Goal: Task Accomplishment & Management: Complete application form

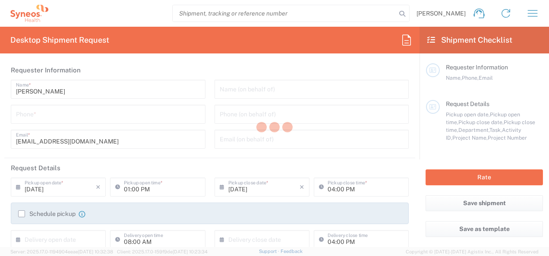
type input "[US_STATE]"
type input "[GEOGRAPHIC_DATA]"
type input "3229"
type input "Syneos Health, LLC-[GEOGRAPHIC_DATA] [GEOGRAPHIC_DATA] [GEOGRAPHIC_DATA]"
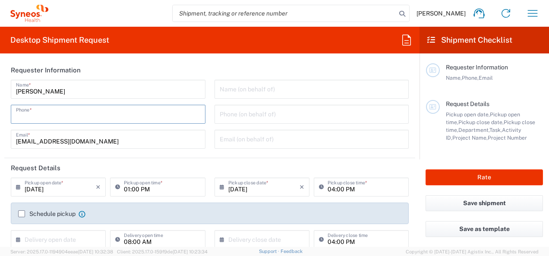
click at [52, 117] on input "tel" at bounding box center [108, 113] width 184 height 15
type input "6306187315"
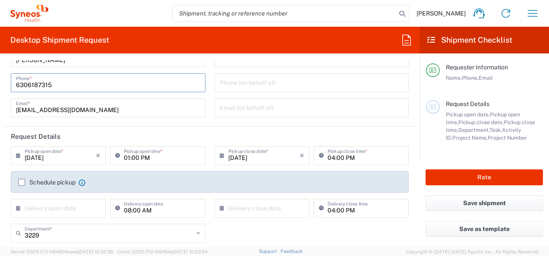
scroll to position [43, 0]
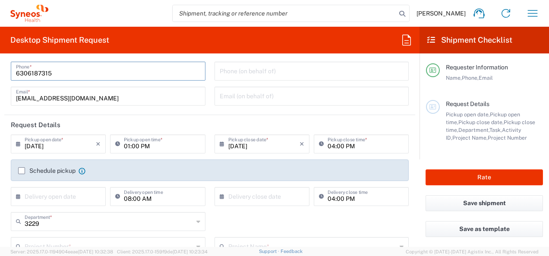
drag, startPoint x: 145, startPoint y: 146, endPoint x: 149, endPoint y: 156, distance: 10.7
click at [144, 146] on input "01:00 PM" at bounding box center [162, 143] width 76 height 15
drag, startPoint x: 171, startPoint y: 148, endPoint x: 157, endPoint y: 170, distance: 26.0
click at [171, 148] on input "01:00 PM" at bounding box center [162, 143] width 76 height 15
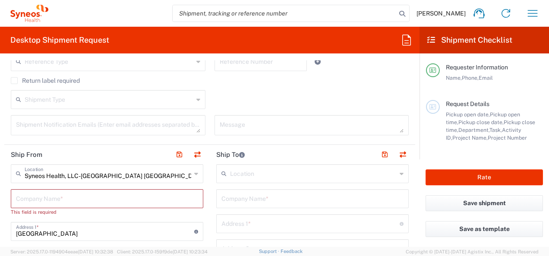
scroll to position [302, 0]
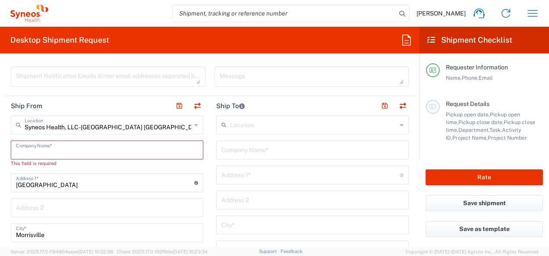
click at [87, 148] on input "text" at bounding box center [107, 149] width 182 height 15
type input "Syne"
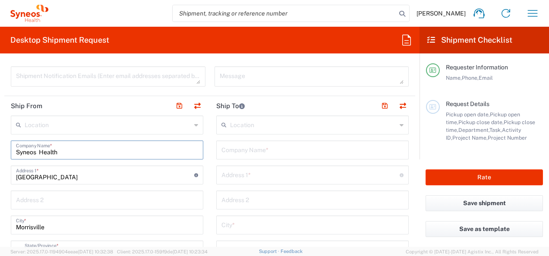
type input "Syneos Health"
click at [261, 124] on input "text" at bounding box center [313, 124] width 167 height 15
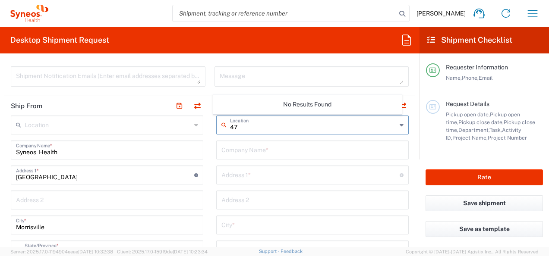
type input "4"
click at [268, 152] on input "text" at bounding box center [312, 149] width 182 height 15
click at [272, 145] on input "text" at bounding box center [312, 149] width 182 height 15
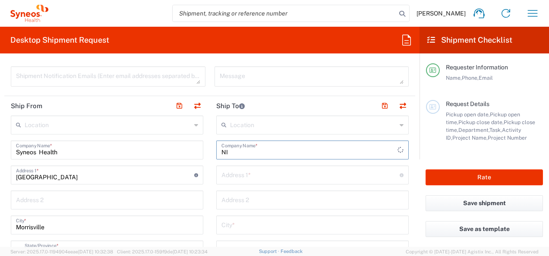
type input "N"
type input "[PERSON_NAME]"
click at [230, 174] on input "text" at bounding box center [310, 174] width 178 height 15
type input "[STREET_ADDRESS]"
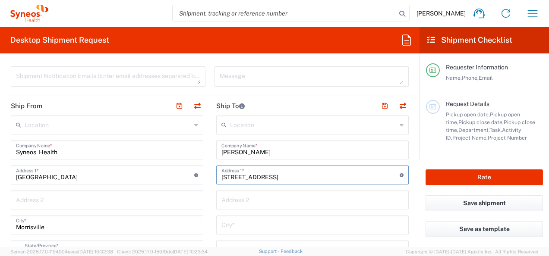
type input "Apt 392"
type input "[PERSON_NAME]"
type input "[US_STATE]"
type input "[GEOGRAPHIC_DATA]"
type input "90292"
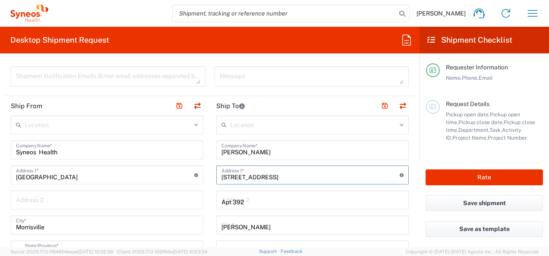
type input "6306187315"
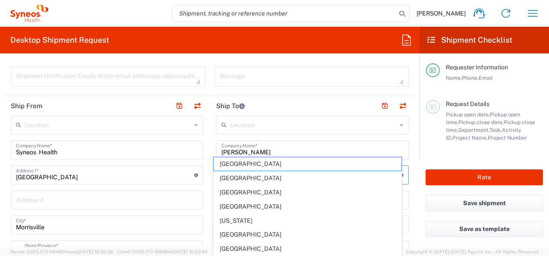
scroll to position [432, 0]
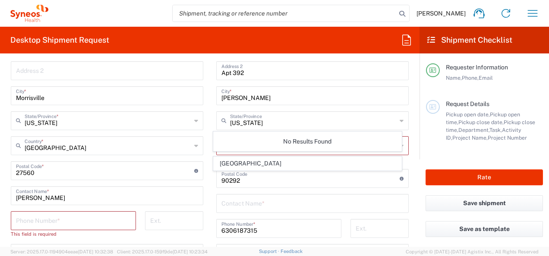
drag, startPoint x: 411, startPoint y: 198, endPoint x: 245, endPoint y: 122, distance: 182.4
click at [411, 198] on form "Requester Information [PERSON_NAME] Name * [PHONE_NUMBER] Phone * [EMAIL_ADDRES…" at bounding box center [210, 153] width 420 height 187
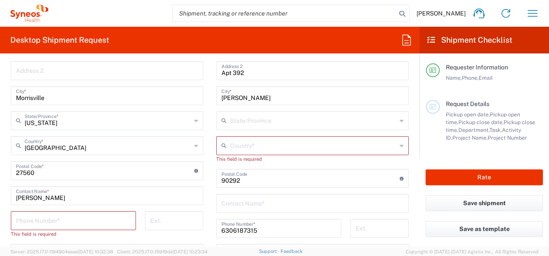
click at [259, 121] on input "text" at bounding box center [313, 120] width 167 height 15
type input "[US_STATE]"
type input "[GEOGRAPHIC_DATA]"
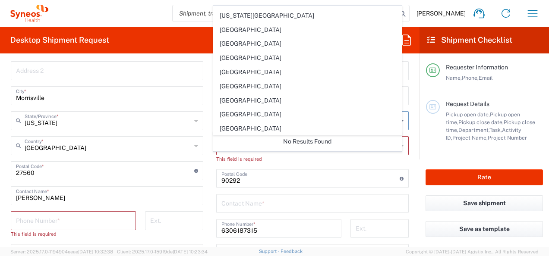
scroll to position [3239, 0]
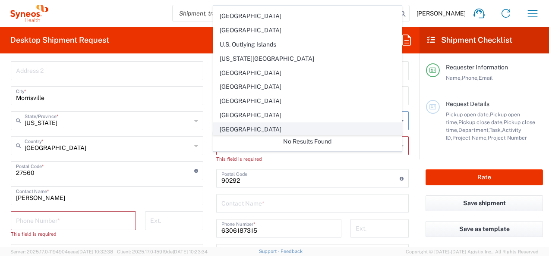
click at [268, 123] on span "[GEOGRAPHIC_DATA]" at bounding box center [307, 129] width 187 height 13
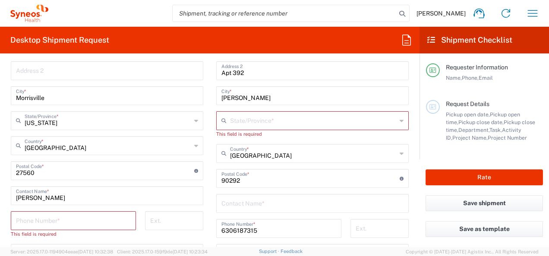
click at [285, 117] on input "text" at bounding box center [313, 120] width 167 height 15
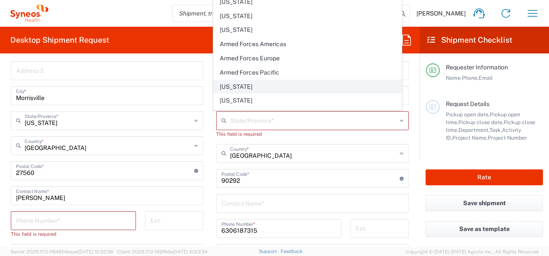
click at [271, 88] on span "[US_STATE]" at bounding box center [307, 86] width 187 height 13
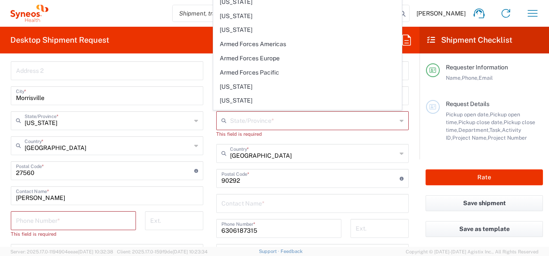
type input "[US_STATE]"
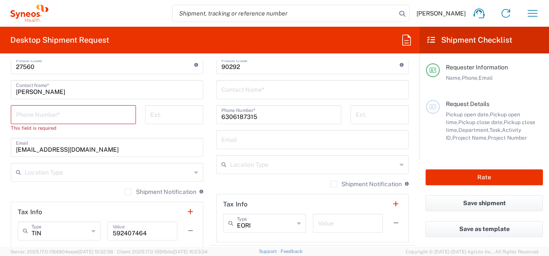
scroll to position [465, 0]
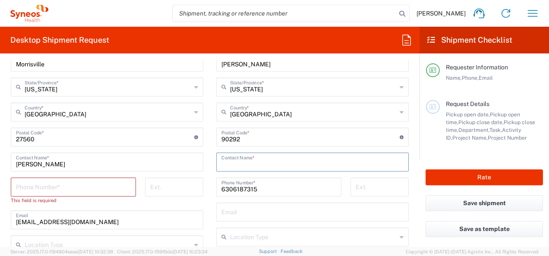
click at [270, 158] on input "text" at bounding box center [312, 161] width 182 height 15
type input "[PERSON_NAME]"
drag, startPoint x: 28, startPoint y: 162, endPoint x: -41, endPoint y: 163, distance: 69.1
click at [0, 163] on html "Nisha Patel Home Shipment estimator Shipment tracking Desktop shipment request …" at bounding box center [274, 128] width 549 height 256
type input "[PERSON_NAME]"
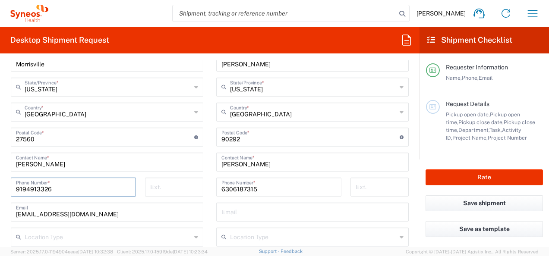
type input "9194913326"
drag, startPoint x: 113, startPoint y: 214, endPoint x: -12, endPoint y: 221, distance: 125.0
click at [0, 221] on html "Nisha Patel Home Shipment estimator Shipment tracking Desktop shipment request …" at bounding box center [274, 128] width 549 height 256
click at [247, 212] on input "text" at bounding box center [312, 211] width 182 height 15
paste input "[EMAIL_ADDRESS][DOMAIN_NAME]"
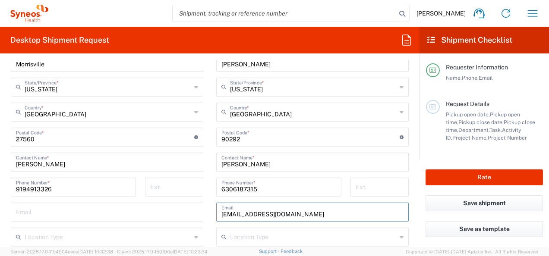
type input "[EMAIL_ADDRESS][DOMAIN_NAME]"
click at [210, 199] on main "Location Addison Whitney LLC-Morrisvile NC US Barcelona-Syneos Health BioSector…" at bounding box center [312, 134] width 205 height 363
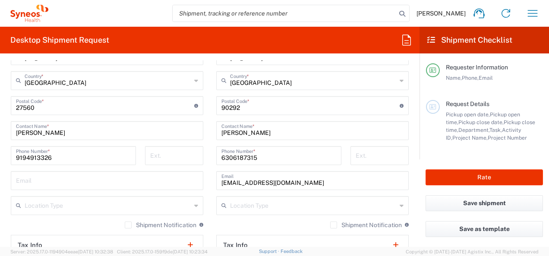
scroll to position [509, 0]
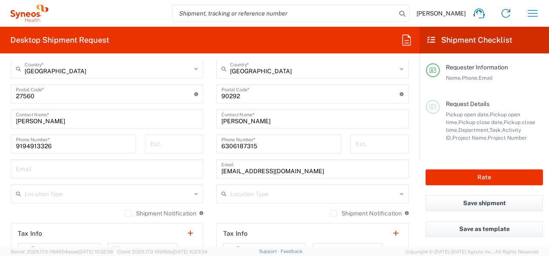
drag, startPoint x: 75, startPoint y: 170, endPoint x: 6, endPoint y: 169, distance: 69.1
click at [75, 170] on input "text" at bounding box center [107, 168] width 182 height 15
click at [60, 174] on input "text" at bounding box center [107, 168] width 182 height 15
paste input "darrion.campbellwalker@syneoshealth.com"
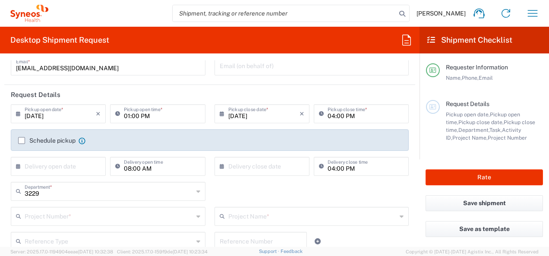
scroll to position [0, 0]
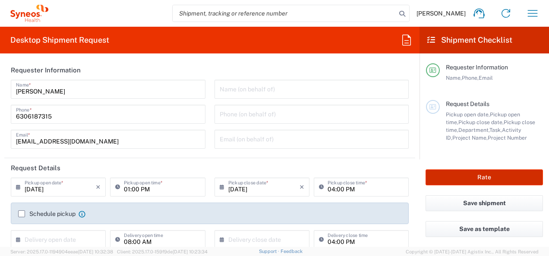
type input "darrion.campbellwalker@syneoshealth.com"
click at [454, 181] on button "Rate" at bounding box center [484, 178] width 117 height 16
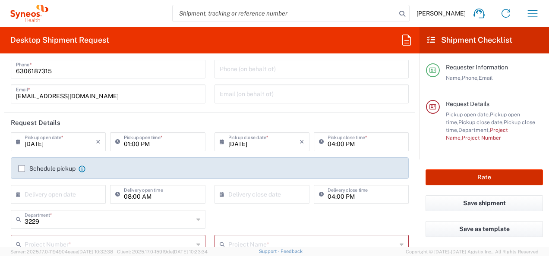
scroll to position [130, 0]
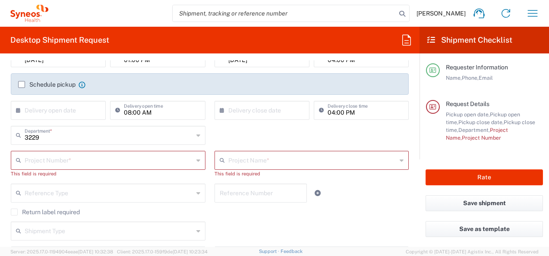
click at [81, 165] on input "text" at bounding box center [109, 159] width 169 height 15
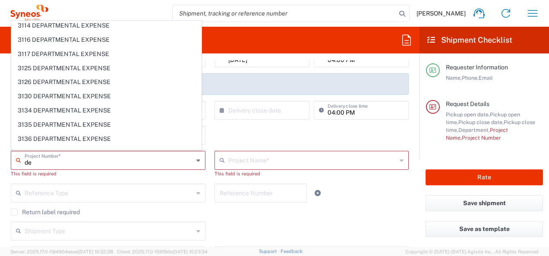
type input "d"
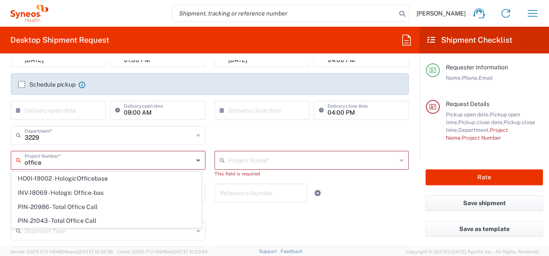
scroll to position [0, 0]
type input "o"
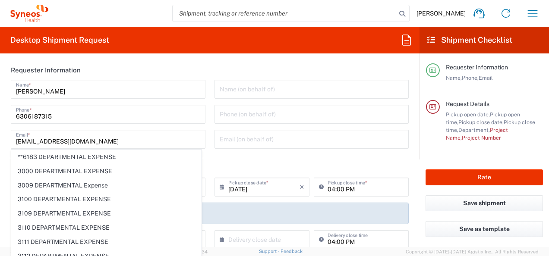
drag, startPoint x: 118, startPoint y: 168, endPoint x: 212, endPoint y: 186, distance: 95.6
click at [117, 168] on span "3000 DEPARTMENTAL EXPENSE" at bounding box center [107, 171] width 190 height 13
type input "3000 DEPARTMENTAL EXPENSE"
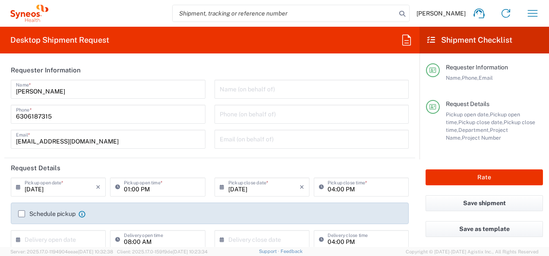
type input "3000 DEPARTMENTAL EXPENSE"
click at [236, 168] on header "Request Details" at bounding box center [209, 167] width 411 height 19
drag, startPoint x: 476, startPoint y: 176, endPoint x: 107, endPoint y: 174, distance: 369.1
click at [476, 175] on button "Rate" at bounding box center [484, 178] width 117 height 16
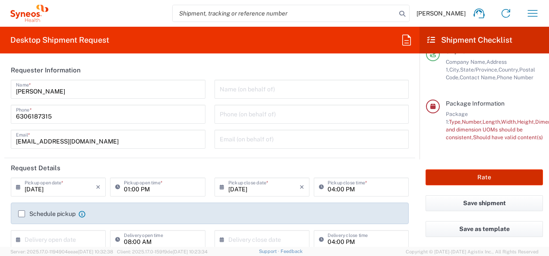
scroll to position [172, 0]
type input "3000 DEPARTMENTAL EXPENSE"
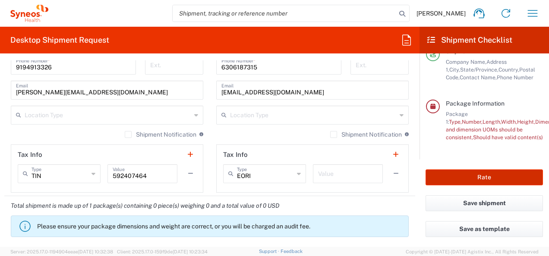
scroll to position [691, 0]
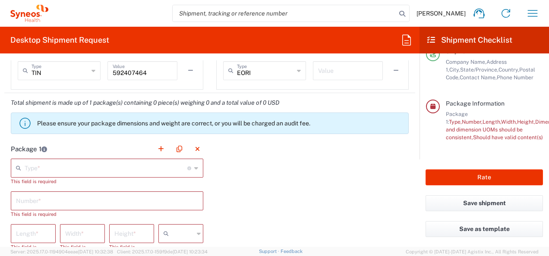
click at [194, 169] on icon at bounding box center [196, 168] width 4 height 14
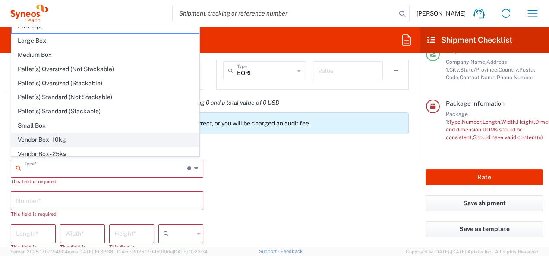
scroll to position [0, 0]
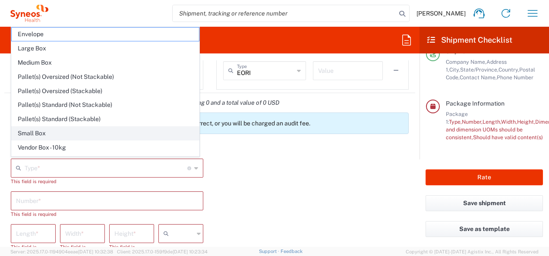
click at [53, 129] on span "Small Box" at bounding box center [105, 133] width 187 height 13
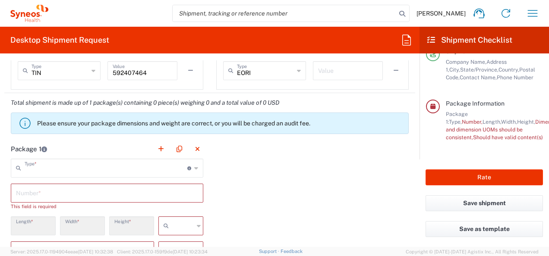
type input "Small Box"
type input "12.25"
type input "11"
type input "1.5"
type input "in"
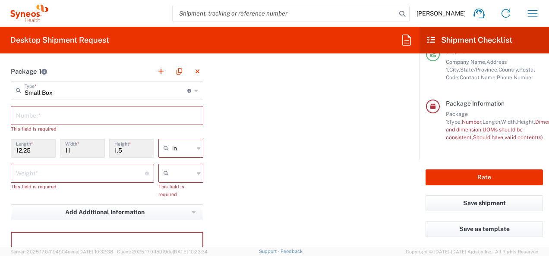
scroll to position [777, 0]
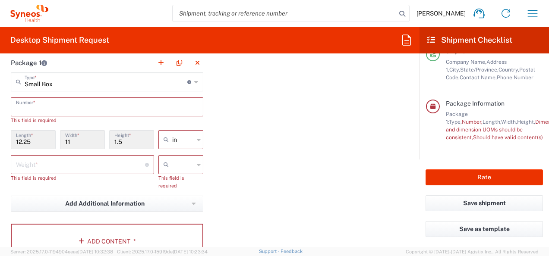
click at [66, 106] on input "text" at bounding box center [107, 106] width 182 height 15
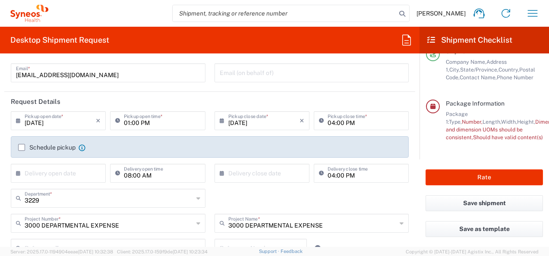
scroll to position [0, 0]
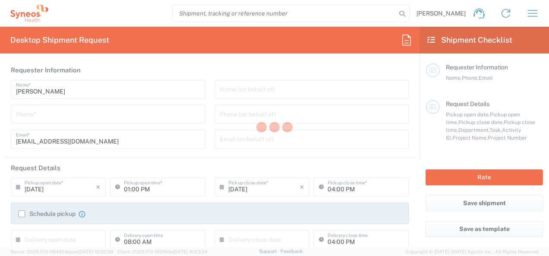
type input "3229"
type input "[US_STATE]"
type input "[GEOGRAPHIC_DATA]"
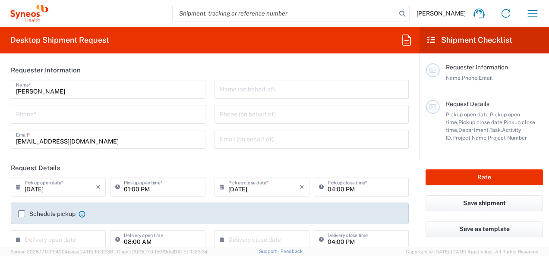
type input "Syneos Health, LLC-[GEOGRAPHIC_DATA] [GEOGRAPHIC_DATA] [GEOGRAPHIC_DATA]"
click at [63, 116] on input "tel" at bounding box center [108, 113] width 184 height 15
type input "6306187315"
type input "3000 DEPARTMENTAL EXPENSE"
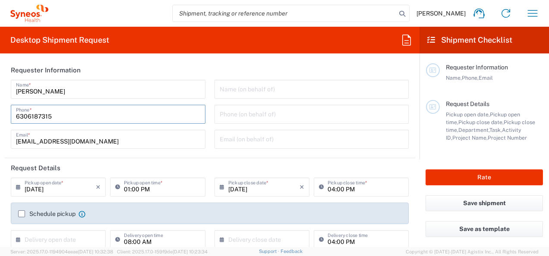
type input "Syneos Health"
type input "9194913326"
type input "[PERSON_NAME]"
type input "[STREET_ADDRESS]"
type input "Apt 392"
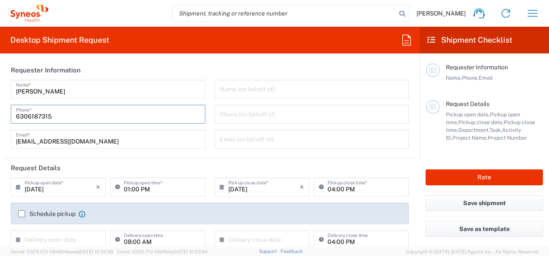
type input "[PERSON_NAME]"
type input "[US_STATE]"
type input "[GEOGRAPHIC_DATA]"
type input "90292"
type input "[PERSON_NAME]"
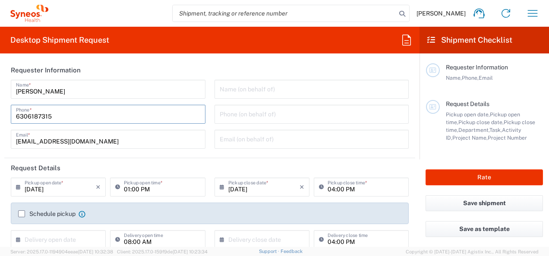
type input "6306187315"
type input "[EMAIL_ADDRESS][DOMAIN_NAME]"
type input "Small Box"
type input "12.25"
type input "11"
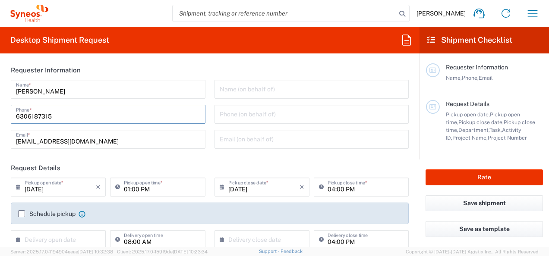
type input "1.5"
type input "in"
click at [179, 103] on div "[PERSON_NAME] Name * [PHONE_NUMBER] Phone * [EMAIL_ADDRESS][DOMAIN_NAME] Email *" at bounding box center [108, 117] width 204 height 75
click at [135, 106] on div "[PHONE_NUMBER] Phone *" at bounding box center [108, 114] width 195 height 19
click at [68, 102] on div "[PERSON_NAME] Name * [PHONE_NUMBER] Phone * [EMAIL_ADDRESS][DOMAIN_NAME] Email *" at bounding box center [108, 117] width 204 height 75
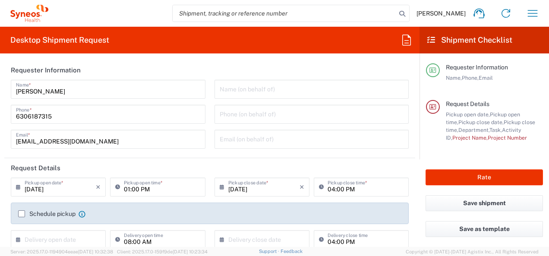
scroll to position [130, 0]
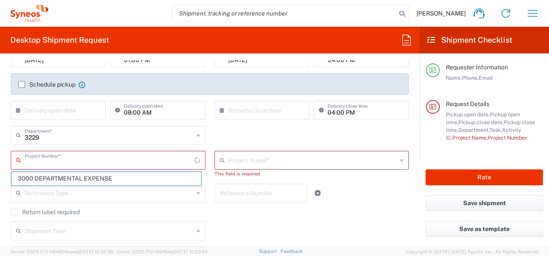
click at [94, 159] on input "text" at bounding box center [110, 159] width 170 height 15
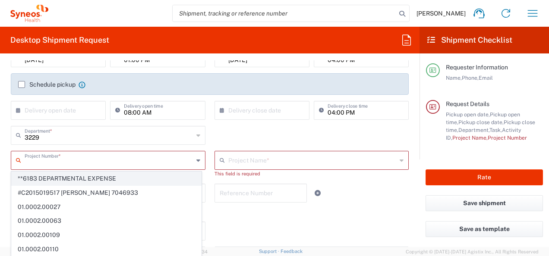
click at [91, 180] on span "**6183 DEPARTMENTAL EXPENSE" at bounding box center [107, 178] width 190 height 13
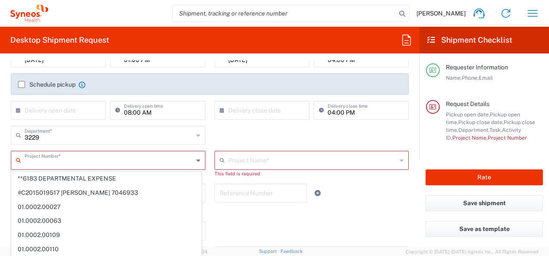
type input "**6183 DEPARTMENTAL EXPENSE"
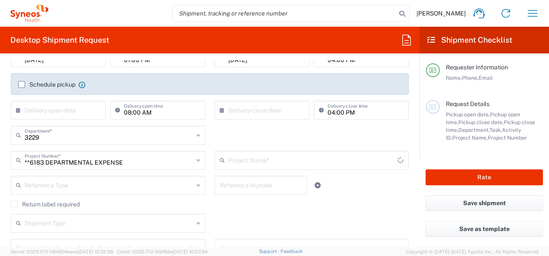
type input "6183"
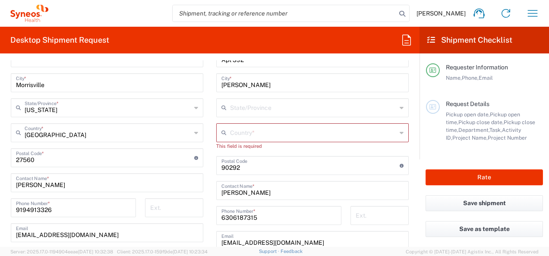
scroll to position [475, 0]
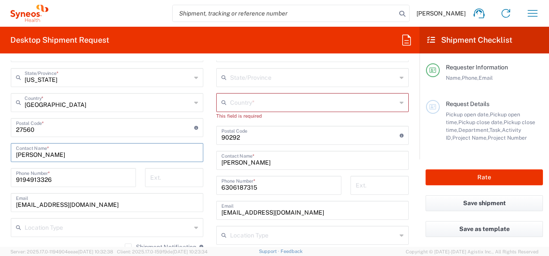
drag, startPoint x: 48, startPoint y: 153, endPoint x: 10, endPoint y: 156, distance: 37.7
click at [1, 158] on form "Requester Information [PERSON_NAME] Name * [PHONE_NUMBER] Phone * [EMAIL_ADDRES…" at bounding box center [210, 153] width 420 height 187
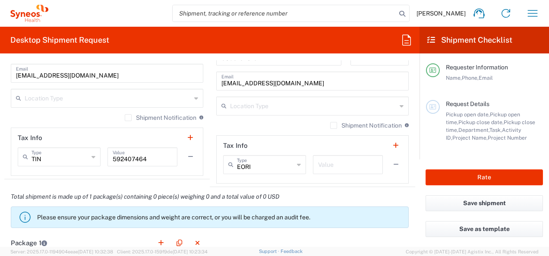
type input "[PERSON_NAME]"
click at [291, 166] on div "EORI Type" at bounding box center [264, 164] width 83 height 19
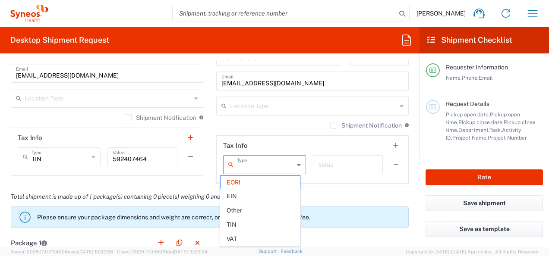
click at [297, 164] on icon at bounding box center [299, 165] width 4 height 14
click at [245, 126] on div "Shipment Notification If checked, a shipment notification email will be sent to…" at bounding box center [312, 129] width 193 height 14
type input "EORI"
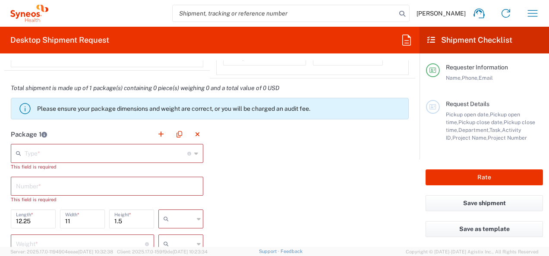
scroll to position [734, 0]
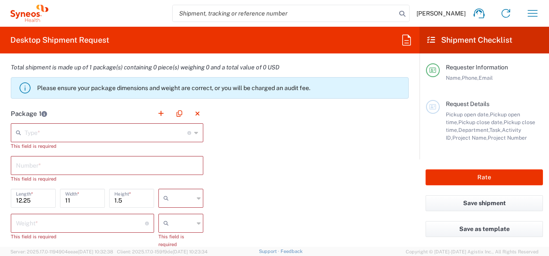
click at [63, 132] on input "text" at bounding box center [106, 132] width 163 height 15
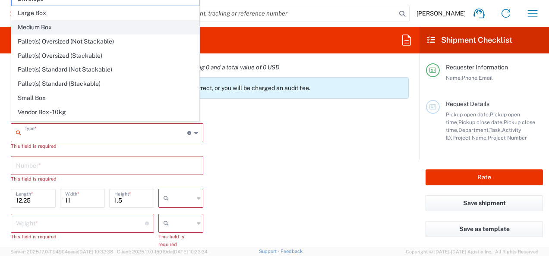
click at [72, 31] on span "Medium Box" at bounding box center [105, 27] width 187 height 13
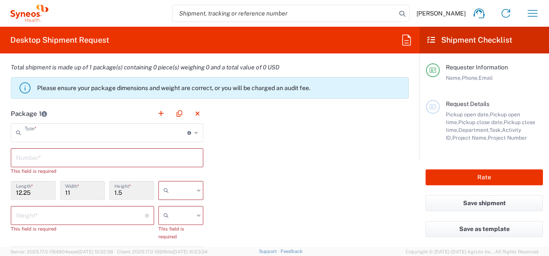
type input "Medium Box"
type input "13"
type input "11.5"
type input "2.5"
type input "in"
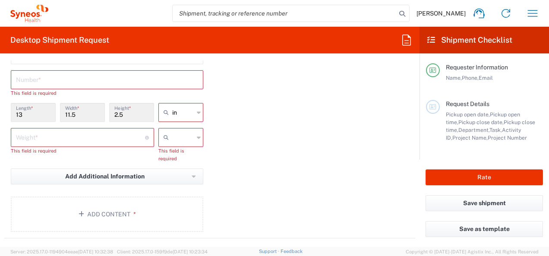
scroll to position [820, 0]
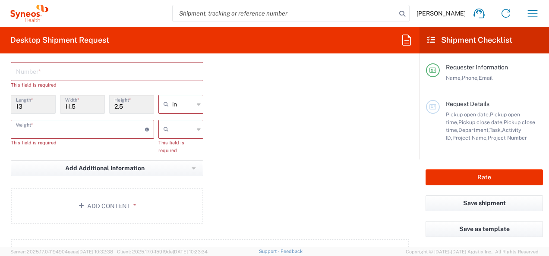
click at [50, 130] on input "number" at bounding box center [80, 128] width 129 height 15
type input "5"
click at [205, 130] on main "Medium Box Type * Material used to package goods Envelope Large Box Medium Box …" at bounding box center [106, 132] width 205 height 190
click at [190, 131] on div at bounding box center [180, 129] width 45 height 19
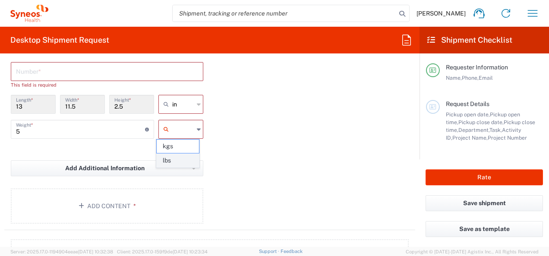
click at [170, 161] on span "lbs" at bounding box center [178, 160] width 42 height 13
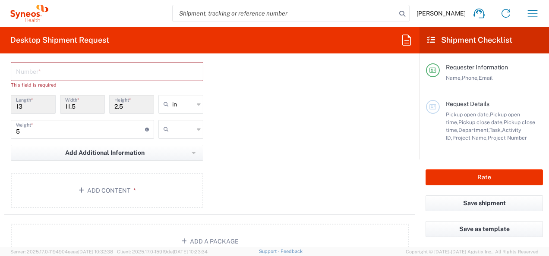
type input "lbs"
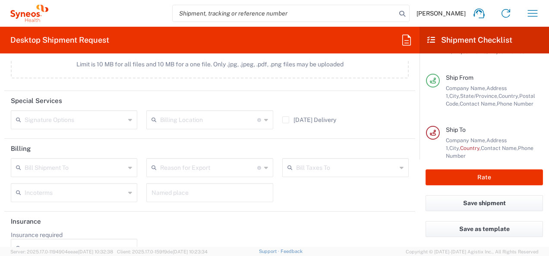
scroll to position [1079, 0]
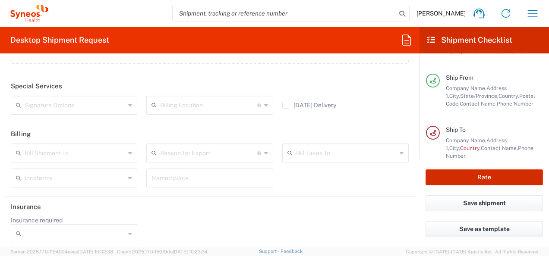
click at [454, 171] on button "Rate" at bounding box center [484, 178] width 117 height 16
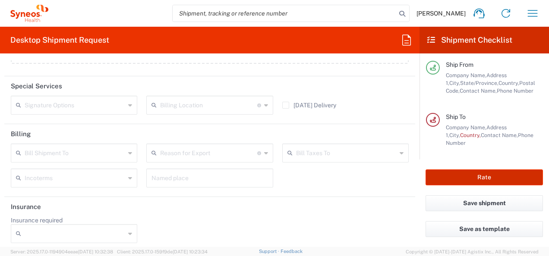
scroll to position [122, 0]
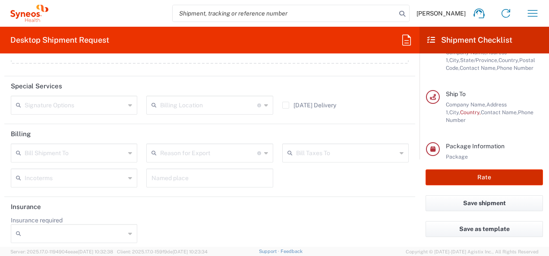
type input "**6183 DEPARTMENTAL EXPENSE"
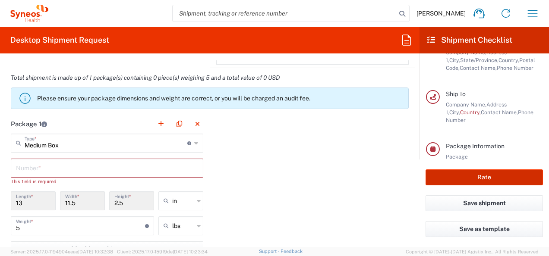
scroll to position [777, 0]
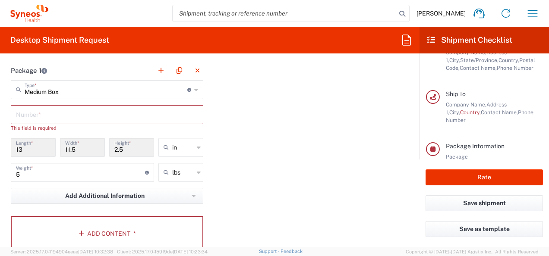
click at [76, 111] on input "text" at bounding box center [107, 114] width 182 height 15
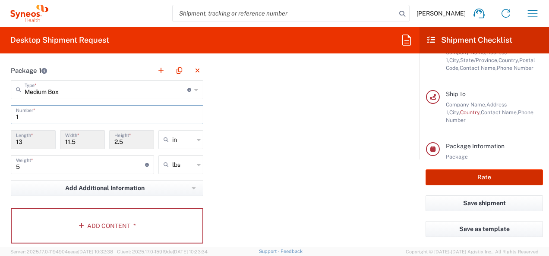
type input "1"
click at [438, 176] on button "Rate" at bounding box center [484, 178] width 117 height 16
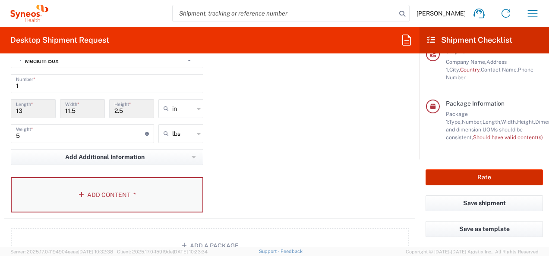
scroll to position [815, 0]
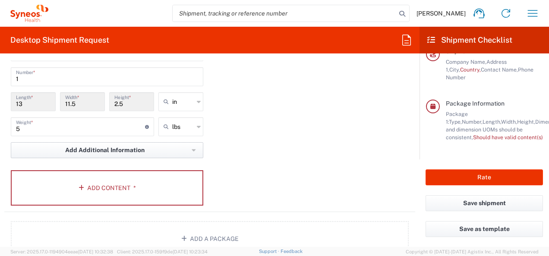
click at [187, 145] on button "Add Additional Information" at bounding box center [107, 150] width 193 height 16
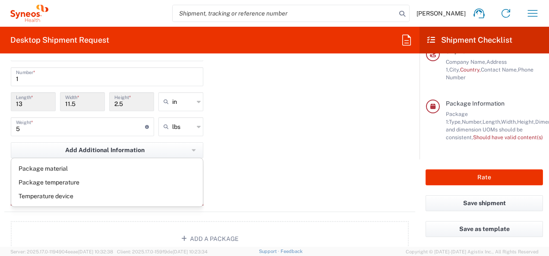
click at [250, 135] on div "Package 1 Medium Box Type * Material used to package goods Envelope Large Box M…" at bounding box center [209, 118] width 411 height 190
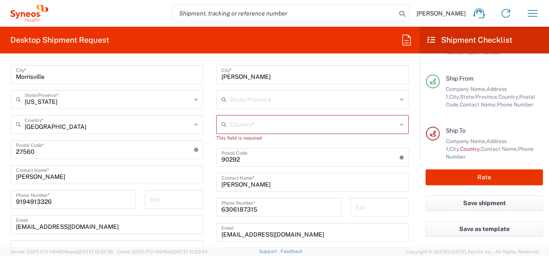
scroll to position [427, 0]
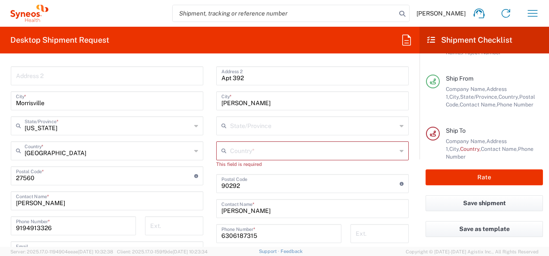
click at [291, 149] on input "text" at bounding box center [313, 150] width 167 height 15
drag, startPoint x: 270, startPoint y: 131, endPoint x: 272, endPoint y: 145, distance: 14.4
click at [270, 130] on span "[GEOGRAPHIC_DATA]" at bounding box center [307, 132] width 187 height 13
type input "[GEOGRAPHIC_DATA]"
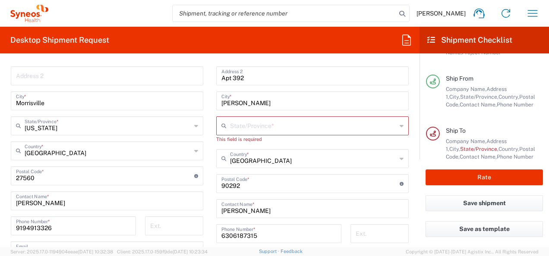
click at [259, 122] on input "text" at bounding box center [313, 125] width 167 height 15
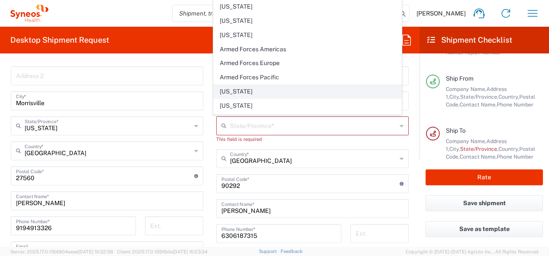
click at [261, 87] on span "[US_STATE]" at bounding box center [307, 91] width 187 height 13
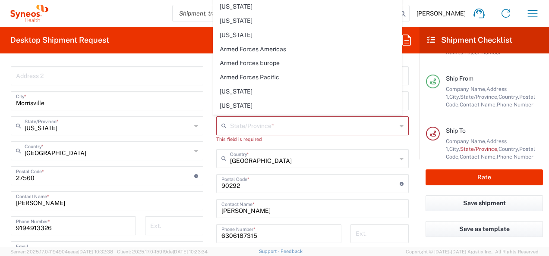
type input "[US_STATE]"
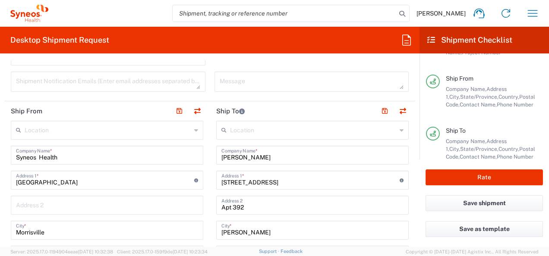
scroll to position [124, 0]
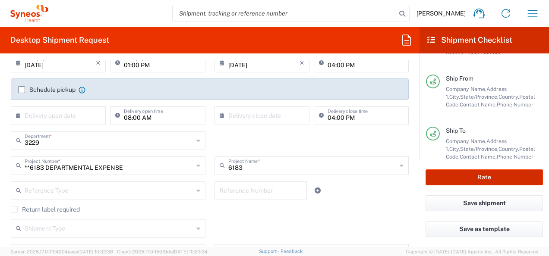
click at [486, 174] on button "Rate" at bounding box center [484, 178] width 117 height 16
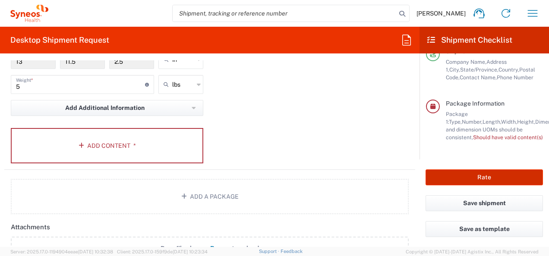
scroll to position [863, 0]
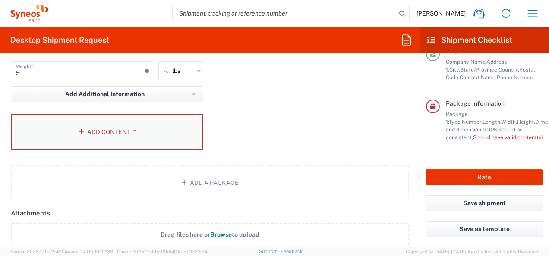
click at [111, 144] on button "Add Content *" at bounding box center [107, 131] width 193 height 35
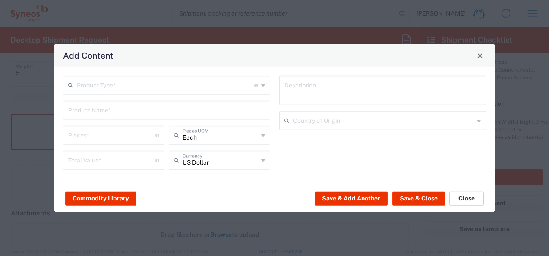
click at [471, 200] on button "Close" at bounding box center [466, 199] width 35 height 14
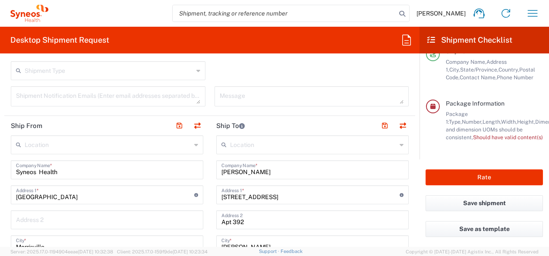
scroll to position [389, 0]
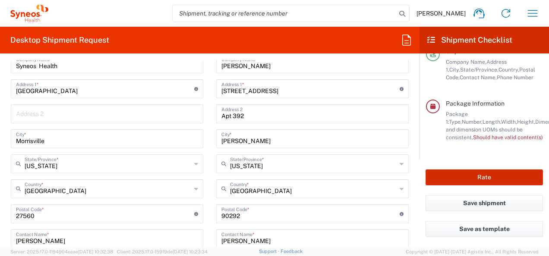
drag, startPoint x: 465, startPoint y: 181, endPoint x: 420, endPoint y: 198, distance: 47.5
click at [465, 181] on button "Rate" at bounding box center [484, 178] width 117 height 16
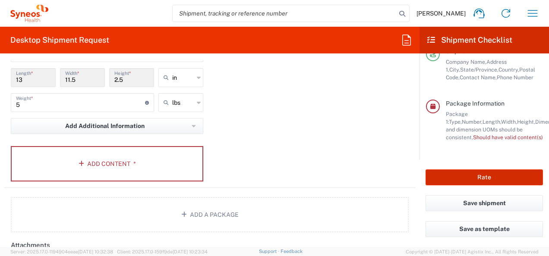
scroll to position [777, 0]
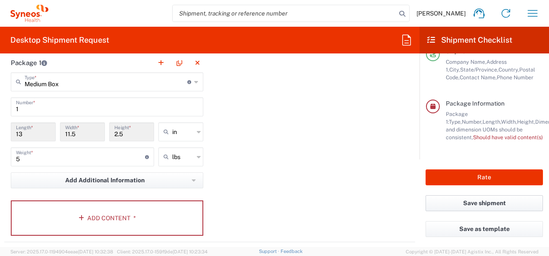
click at [468, 205] on button "Save shipment" at bounding box center [484, 204] width 117 height 16
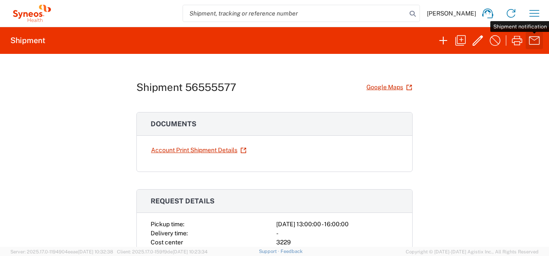
click at [531, 41] on icon "button" at bounding box center [535, 41] width 14 height 14
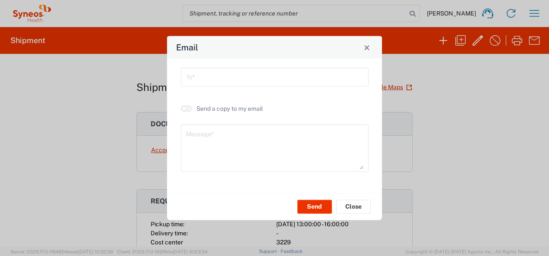
click at [245, 75] on input "text" at bounding box center [274, 76] width 177 height 15
click at [352, 210] on button "Close" at bounding box center [353, 207] width 35 height 14
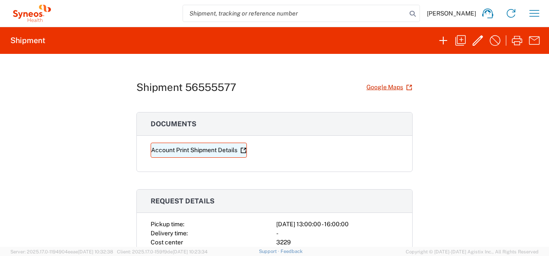
click at [175, 149] on link "Account Print Shipment Details" at bounding box center [199, 150] width 96 height 15
